Goal: Information Seeking & Learning: Learn about a topic

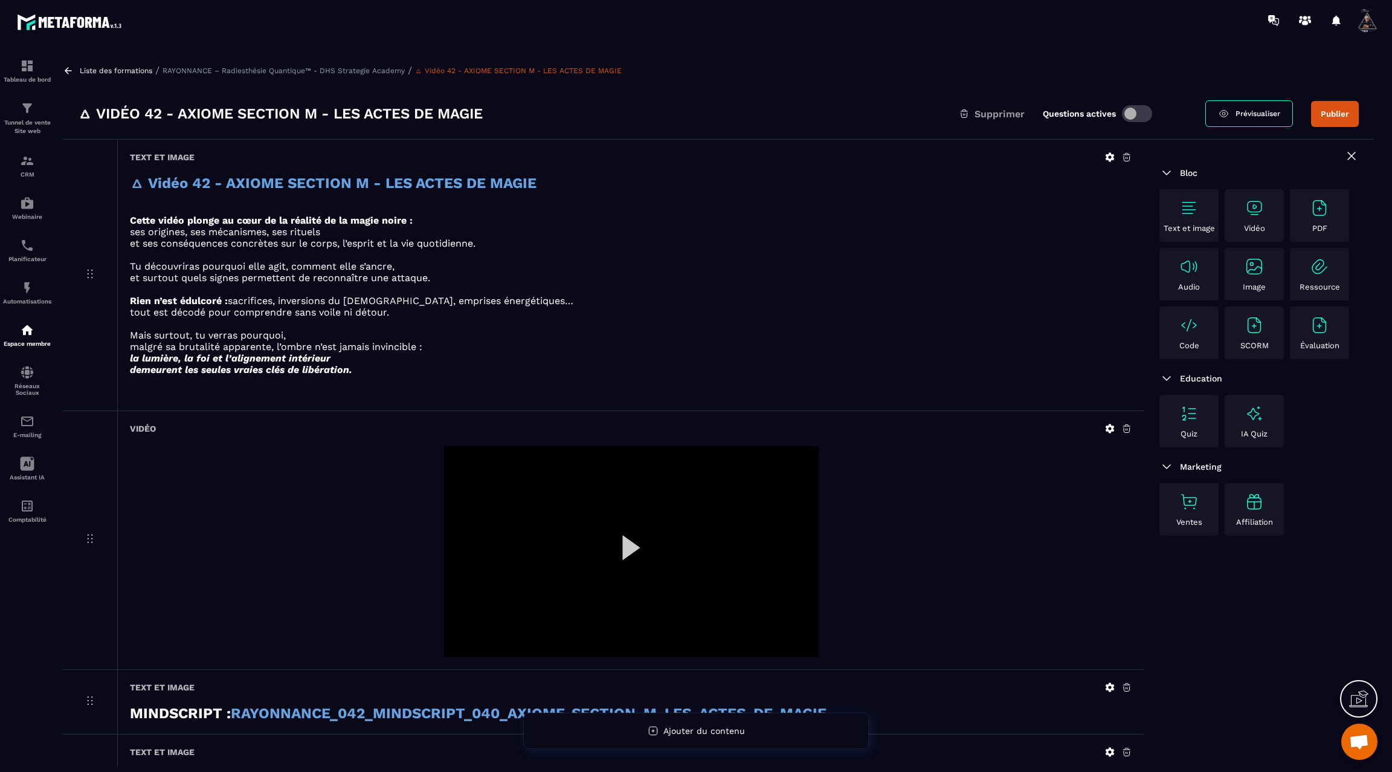
click at [71, 71] on icon at bounding box center [68, 70] width 11 height 11
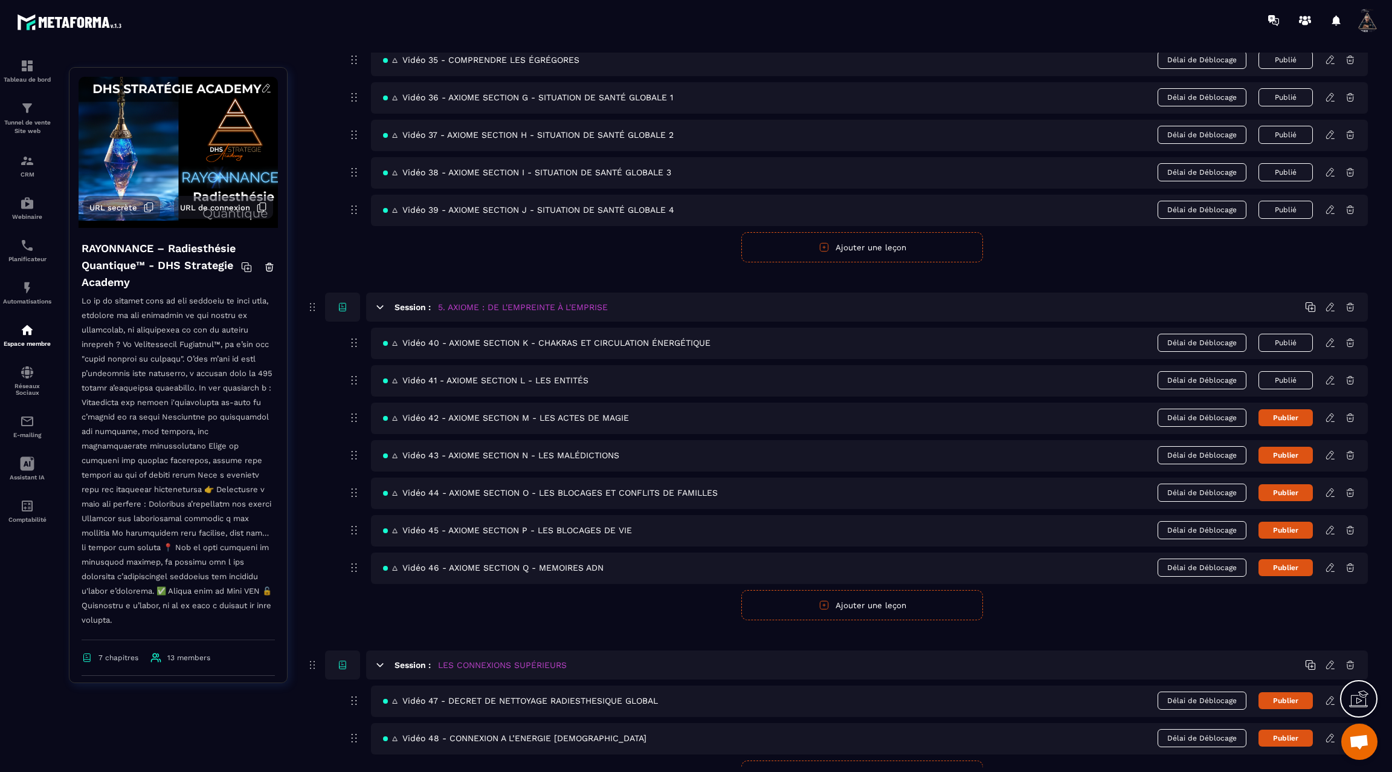
scroll to position [1751, 0]
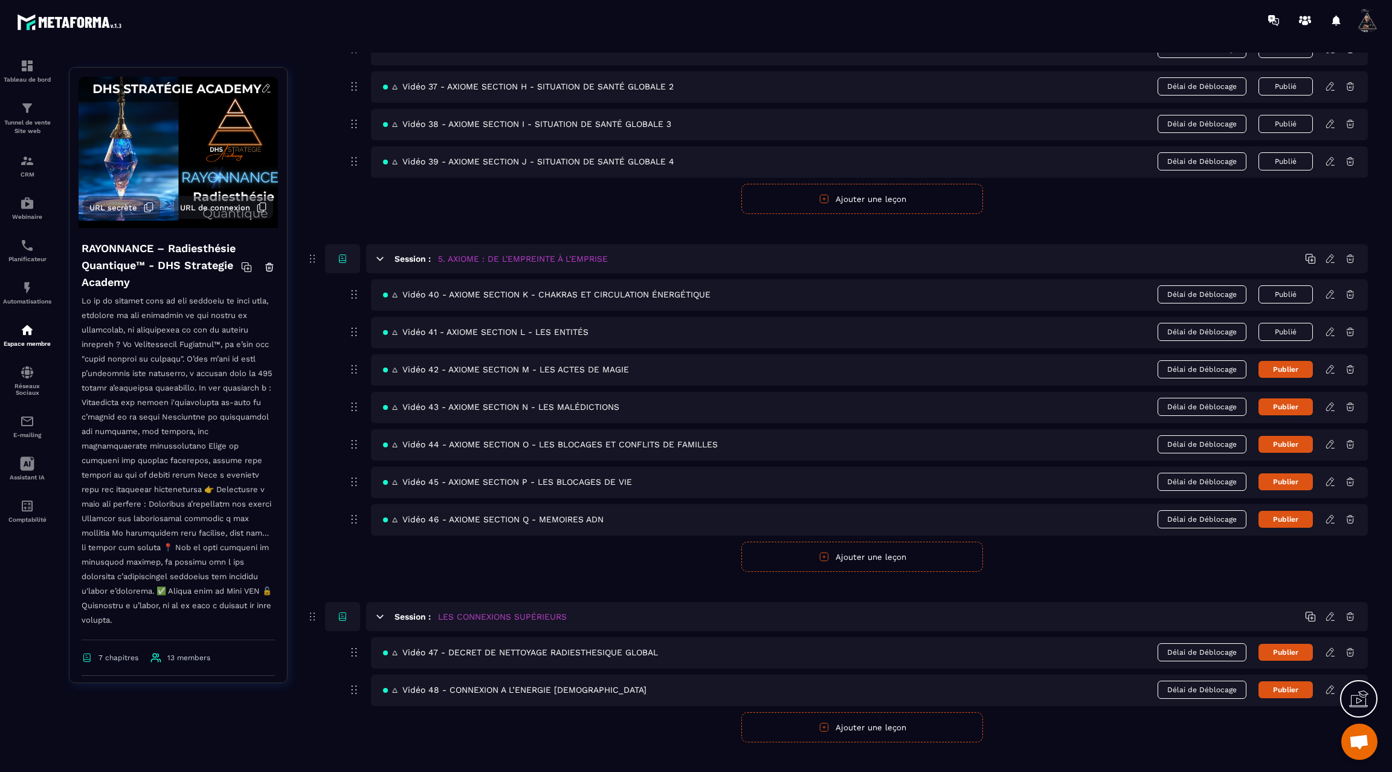
click at [1330, 401] on icon at bounding box center [1330, 406] width 11 height 11
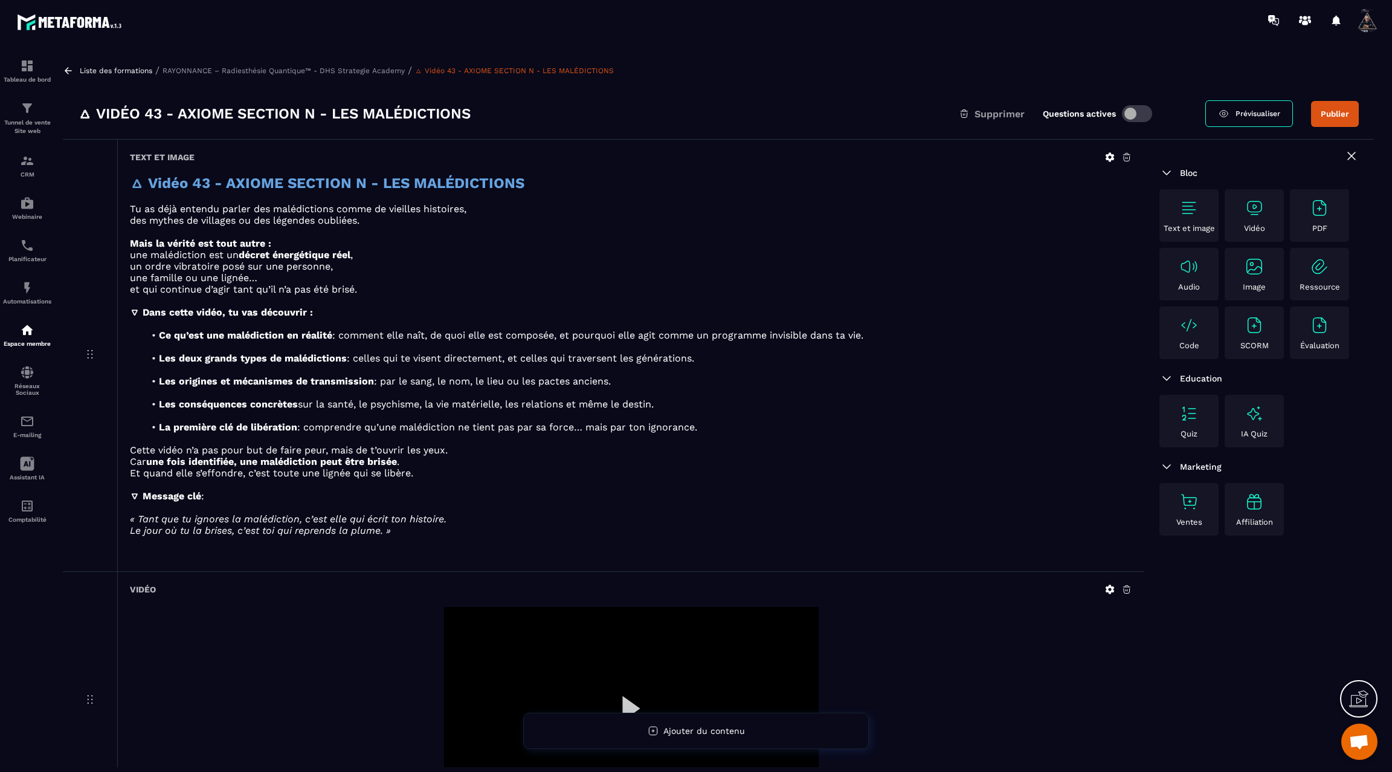
click at [66, 73] on icon at bounding box center [68, 70] width 11 height 11
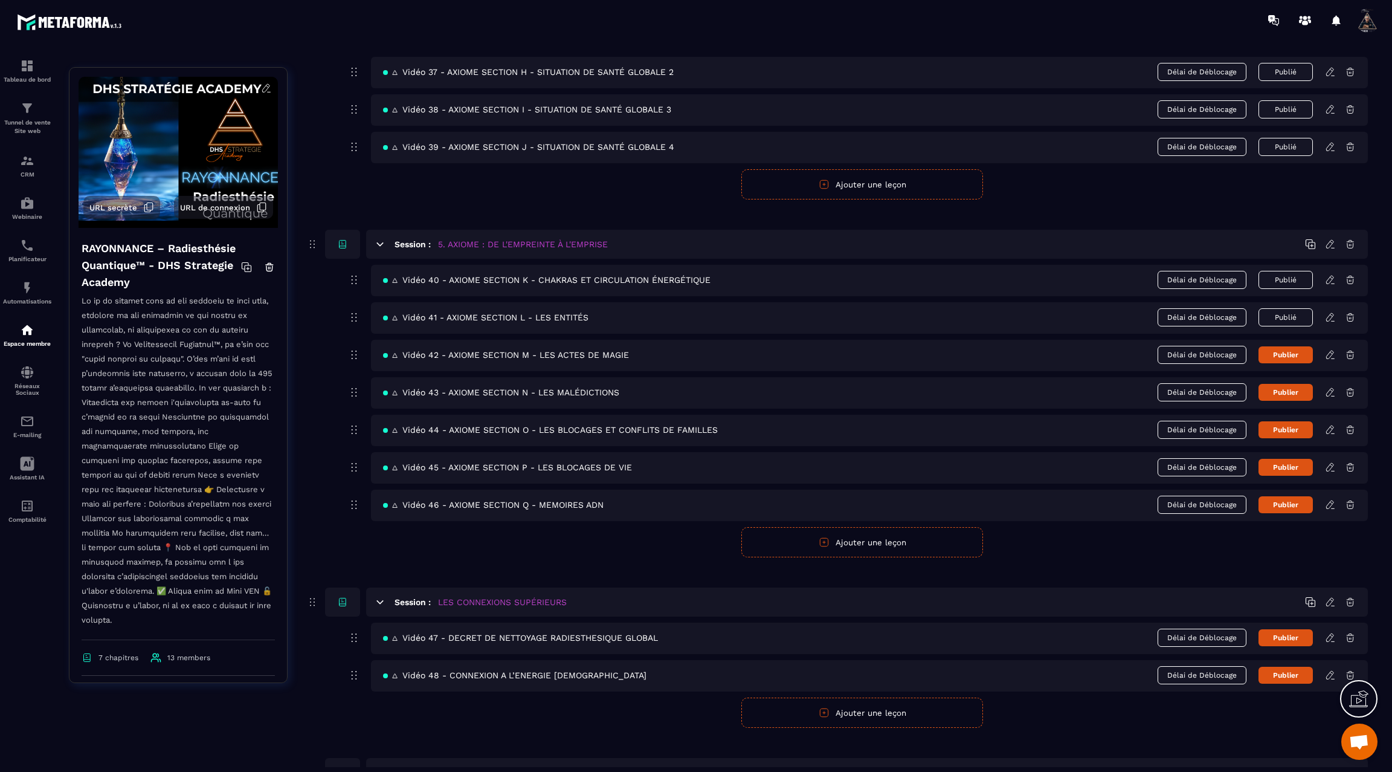
scroll to position [1878, 0]
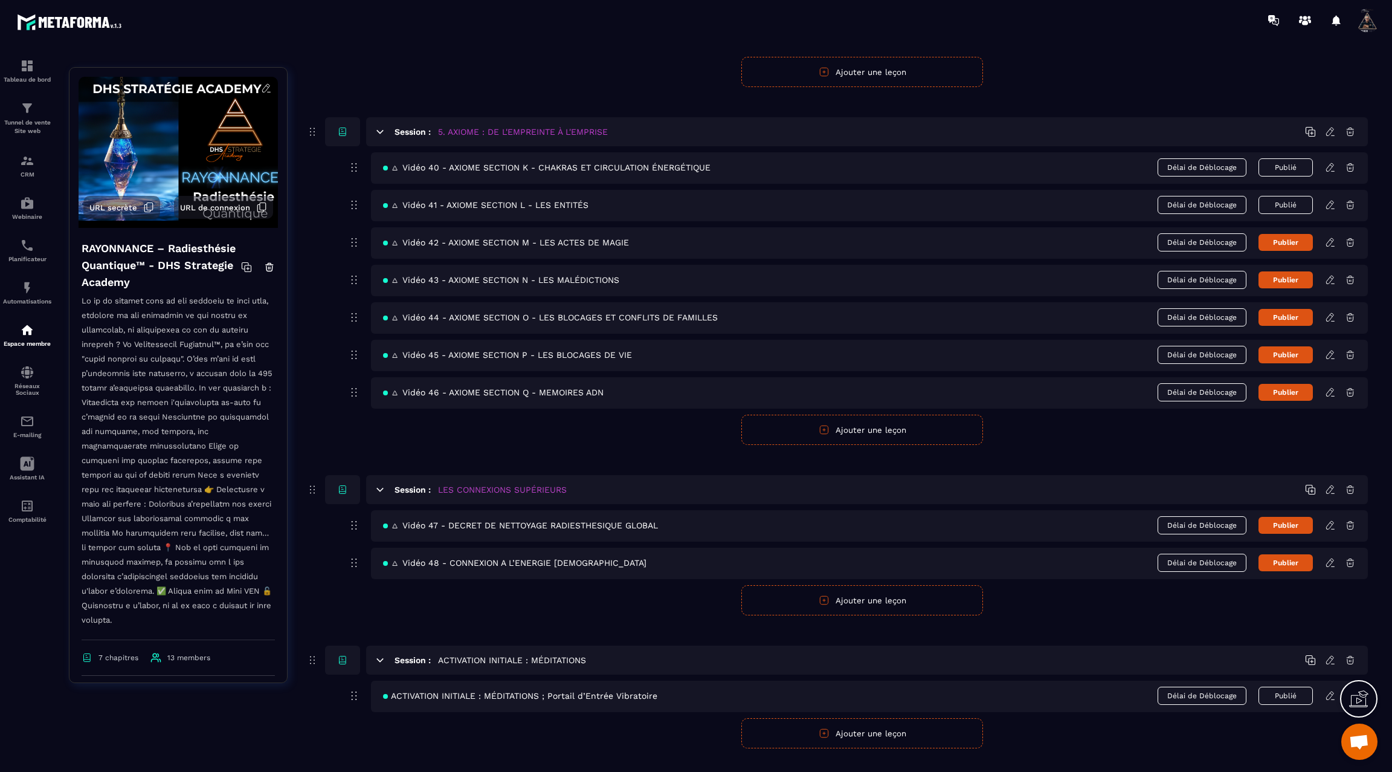
click at [1328, 312] on icon at bounding box center [1330, 317] width 11 height 11
